Goal: Task Accomplishment & Management: Use online tool/utility

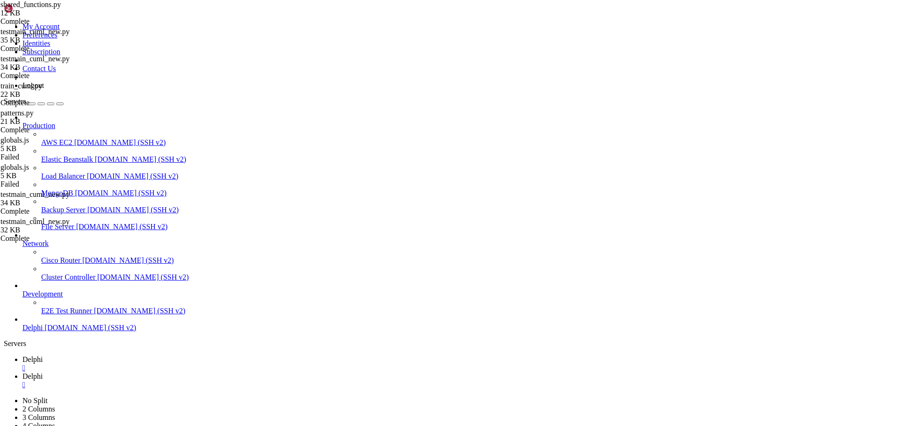
scroll to position [196, 0]
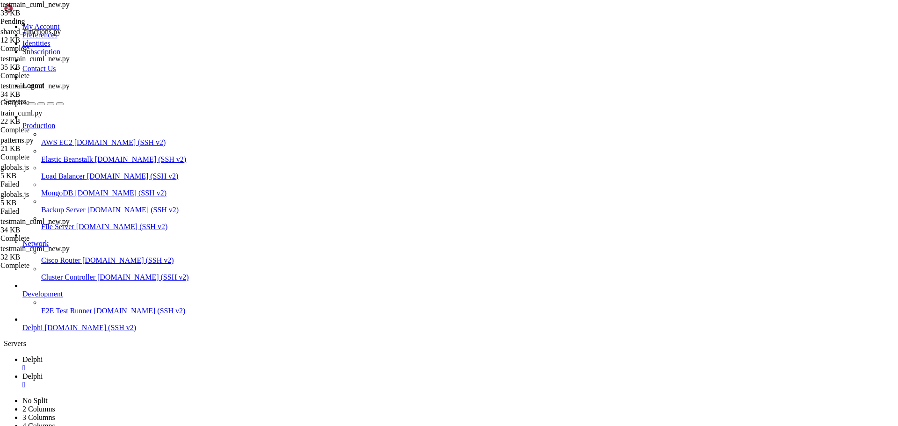
type textarea "raise"
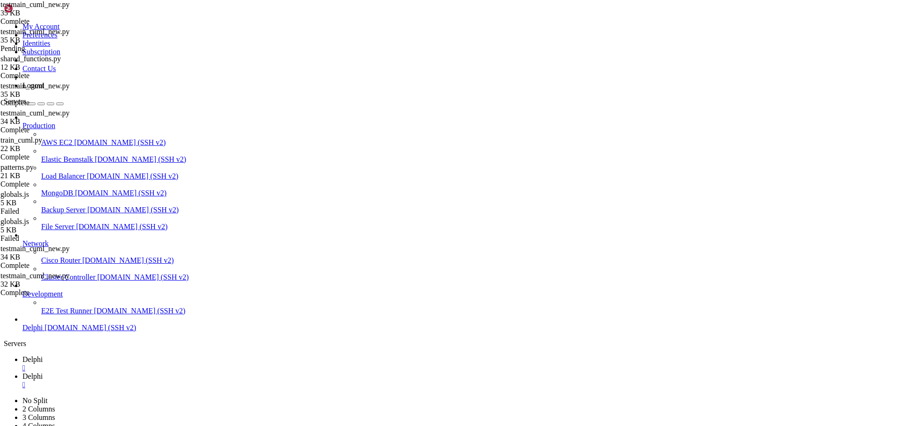
paste textarea
type textarea "raise"
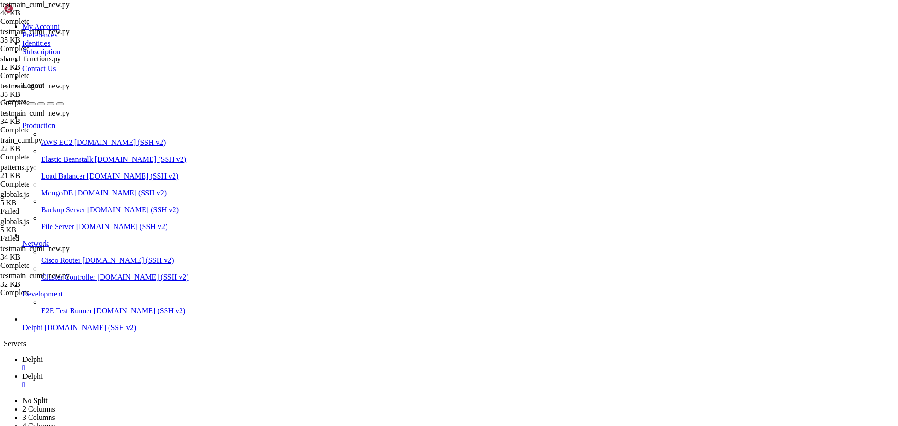
scroll to position [4984, 0]
